Goal: Information Seeking & Learning: Find specific fact

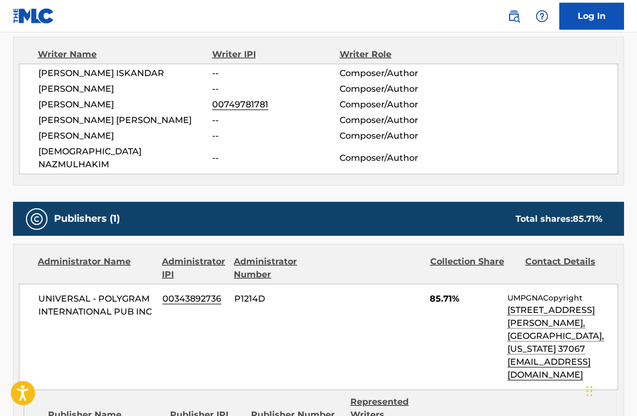
scroll to position [386, 0]
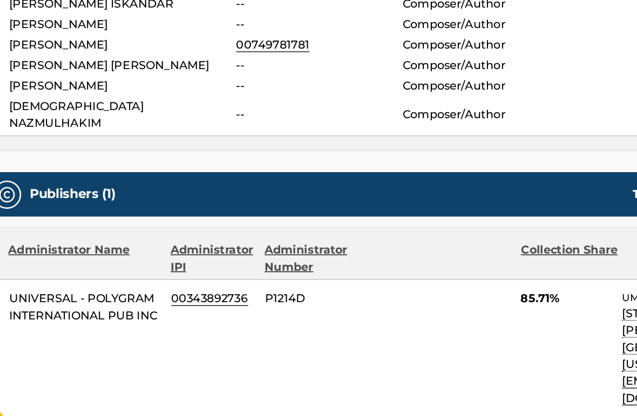
click at [115, 283] on div "UNIVERSAL - POLYGRAM INTERNATIONAL PUB INC 00343892736 P1214D 85.71% UMPGNACopy…" at bounding box center [318, 336] width 599 height 106
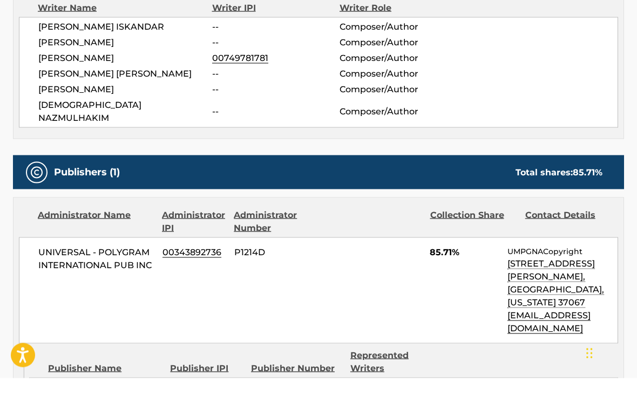
scroll to position [406, 0]
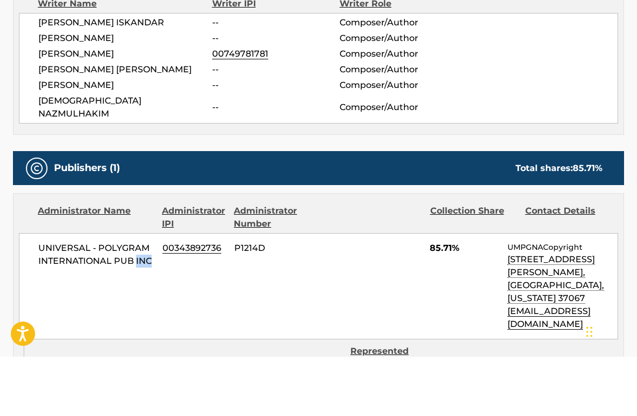
click at [150, 301] on span "UNIVERSAL - POLYGRAM INTERNATIONAL PUB INC" at bounding box center [96, 314] width 116 height 26
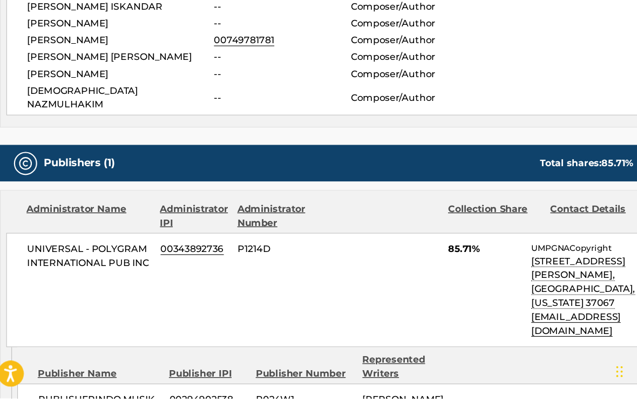
scroll to position [406, 0]
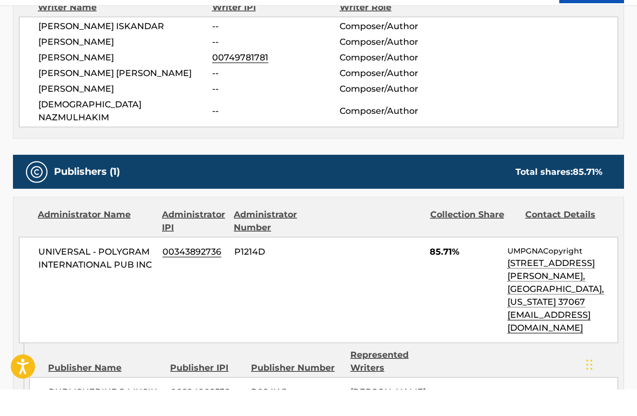
click at [181, 263] on div "UNIVERSAL - POLYGRAM INTERNATIONAL PUB INC 00343892736 P1214D 85.71% UMPGNACopy…" at bounding box center [318, 316] width 599 height 106
click at [182, 263] on div "UNIVERSAL - POLYGRAM INTERNATIONAL PUB INC 00343892736 P1214D 85.71% UMPGNACopy…" at bounding box center [318, 316] width 599 height 106
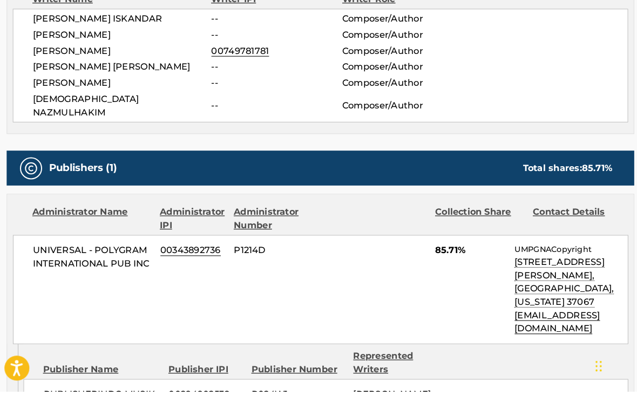
click at [177, 263] on div "UNIVERSAL - POLYGRAM INTERNATIONAL PUB INC 00343892736 P1214D 85.71% UMPGNACopy…" at bounding box center [318, 316] width 599 height 106
click at [176, 263] on div "UNIVERSAL - POLYGRAM INTERNATIONAL PUB INC 00343892736 P1214D 85.71% UMPGNACopy…" at bounding box center [318, 316] width 599 height 106
click at [147, 272] on span "UNIVERSAL - POLYGRAM INTERNATIONAL PUB INC" at bounding box center [96, 285] width 116 height 26
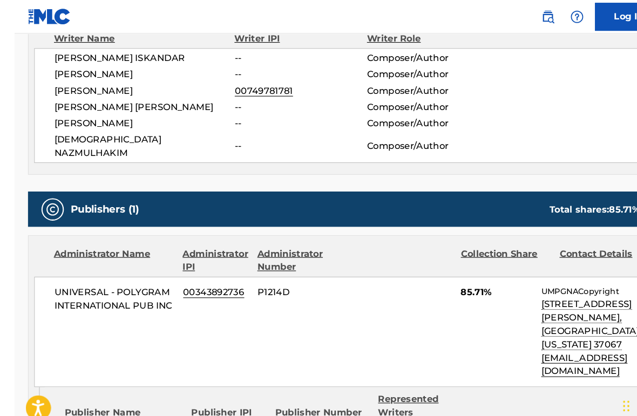
scroll to position [373, 0]
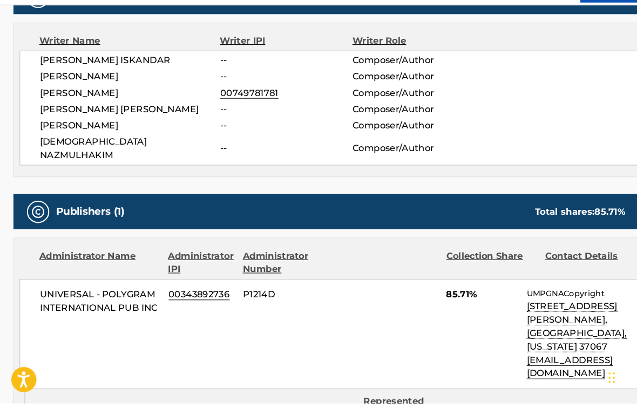
click at [145, 257] on div "Administrator Name Administrator IPI Administrator Number Collection Share Cont…" at bounding box center [318, 330] width 610 height 146
click at [147, 268] on div "Administrator Name" at bounding box center [96, 281] width 116 height 26
click at [174, 268] on div "Administrator IPI" at bounding box center [194, 281] width 64 height 26
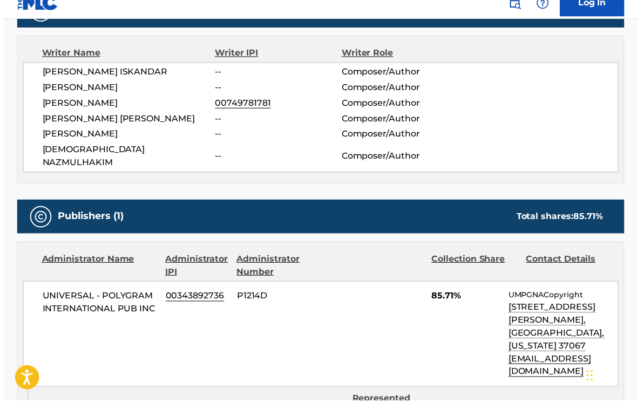
scroll to position [369, 0]
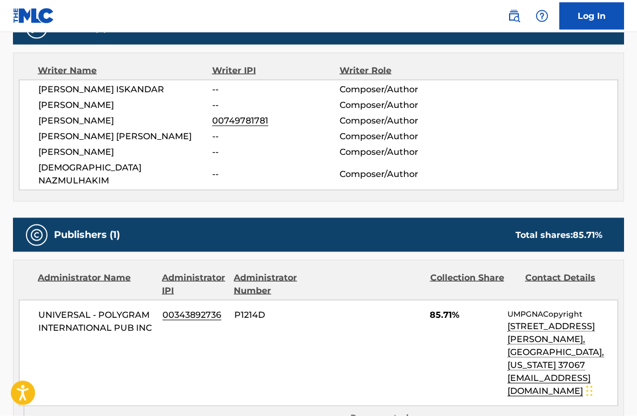
click at [136, 271] on div "Administrator Name" at bounding box center [96, 284] width 116 height 26
click at [181, 309] on span "00343892736" at bounding box center [194, 315] width 64 height 13
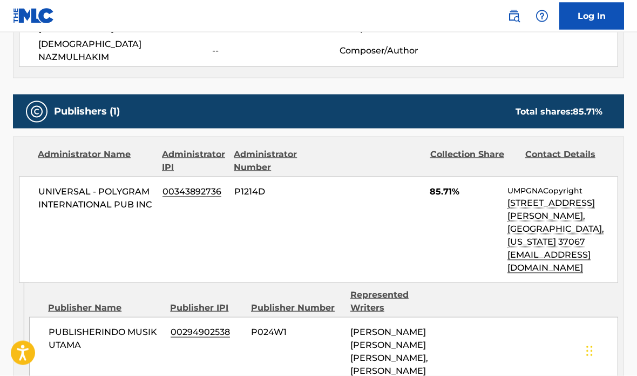
scroll to position [492, 0]
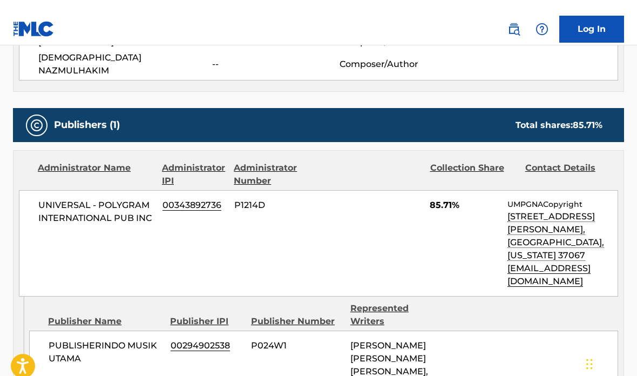
click at [211, 191] on span "00343892736" at bounding box center [194, 192] width 64 height 13
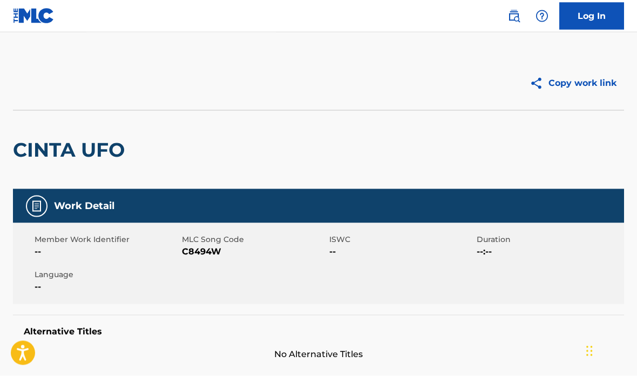
scroll to position [0, 0]
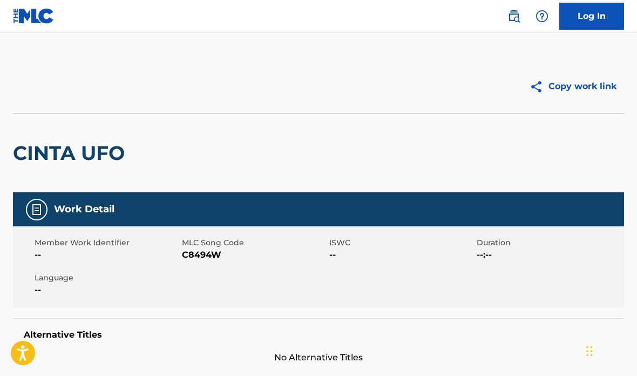
click at [596, 11] on link "Log In" at bounding box center [591, 16] width 65 height 27
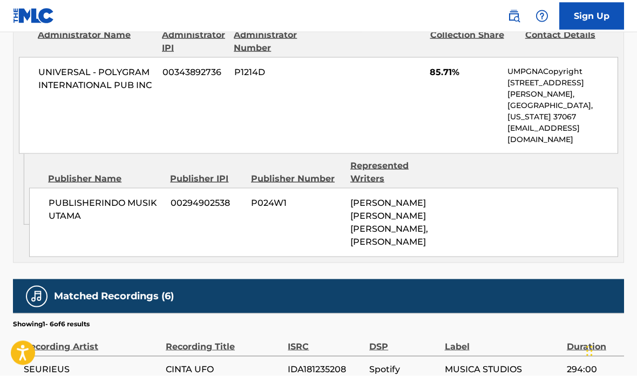
scroll to position [768, 0]
